Goal: Find specific page/section: Find specific page/section

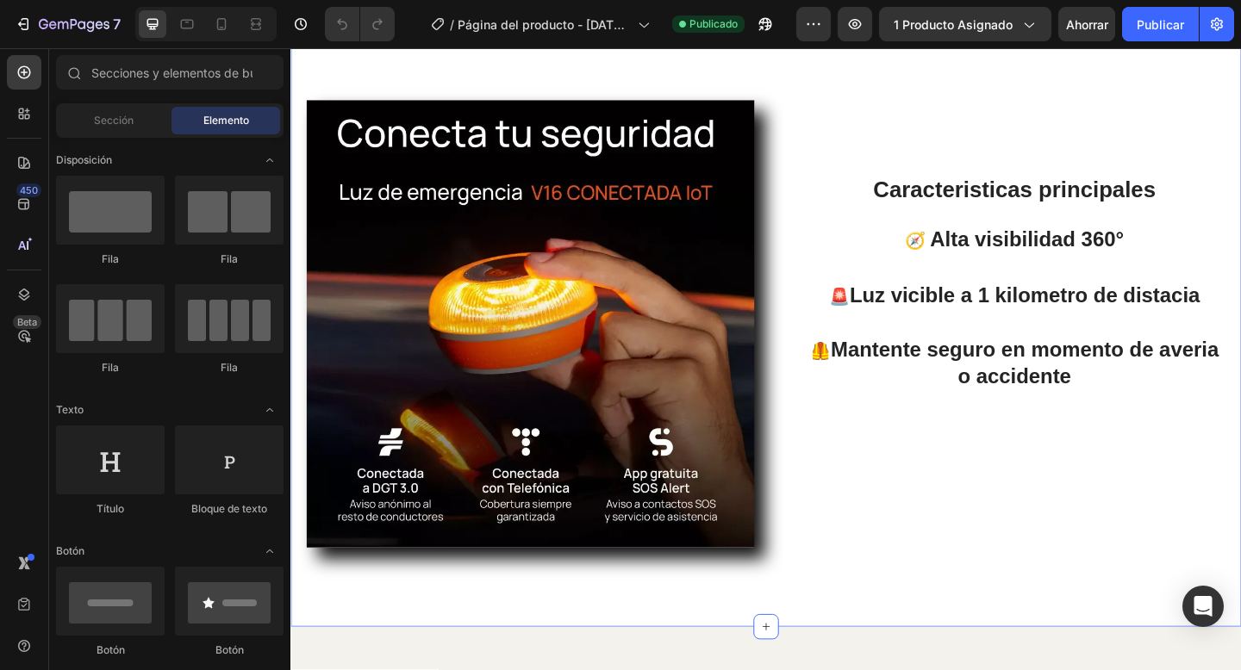
scroll to position [1088, 0]
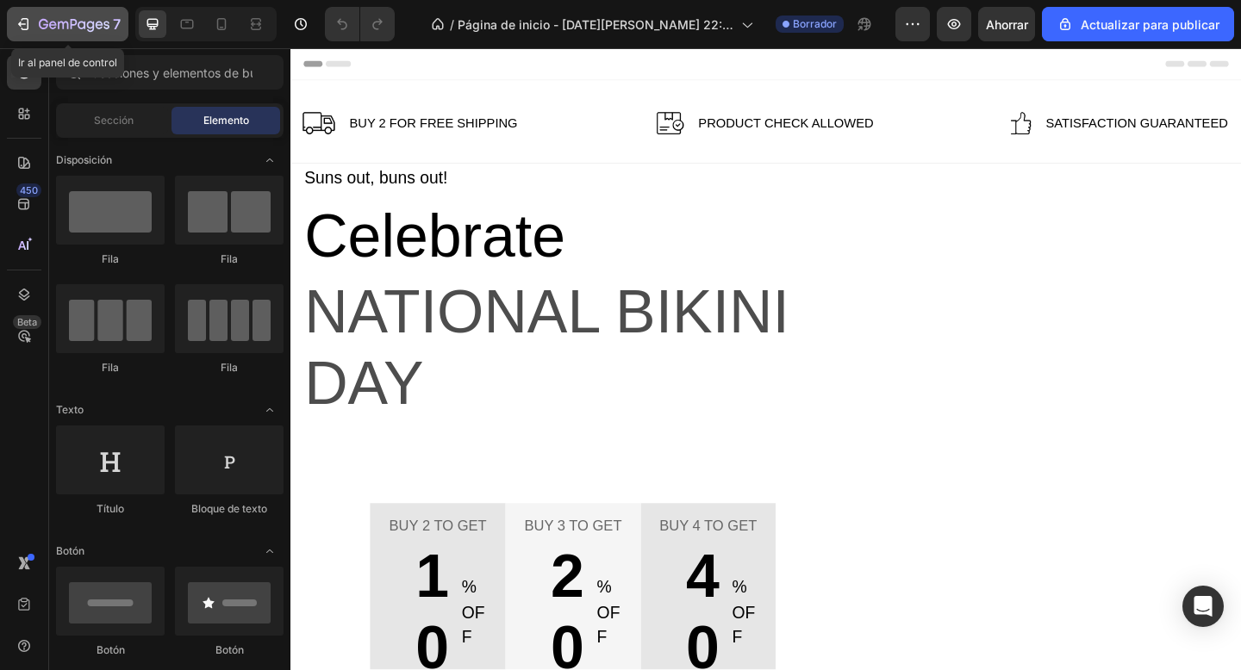
click at [24, 30] on icon "button" at bounding box center [23, 24] width 17 height 17
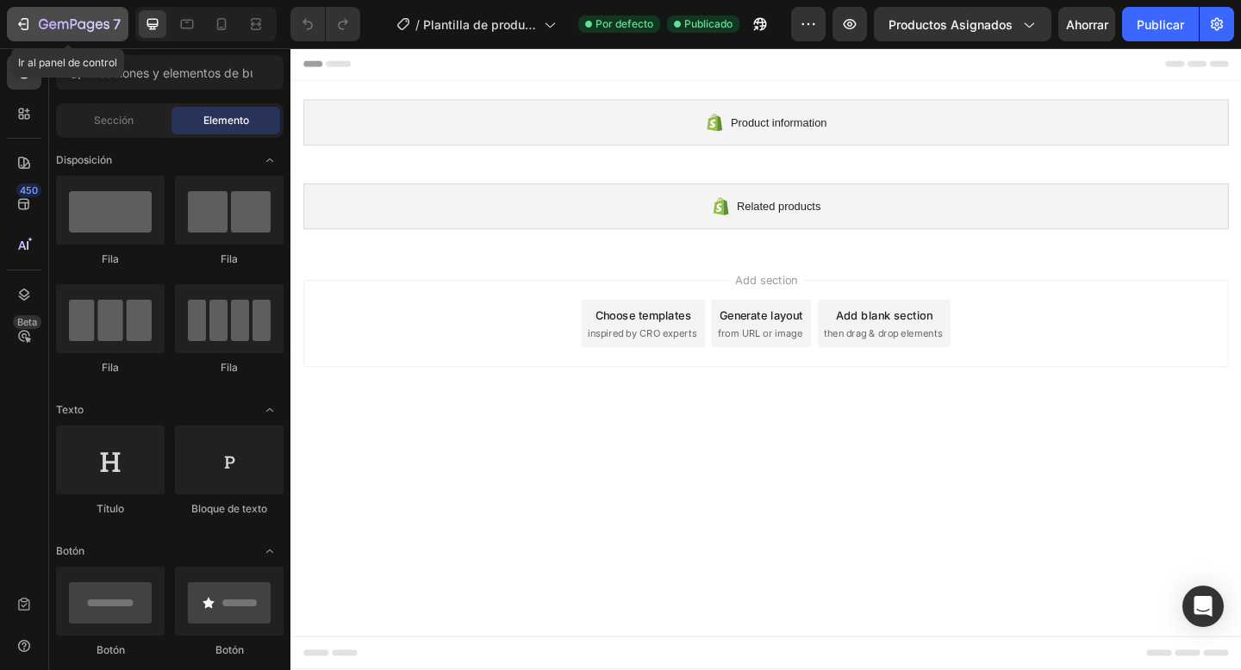
click at [26, 26] on icon "button" at bounding box center [23, 24] width 17 height 17
